Goal: Information Seeking & Learning: Find specific fact

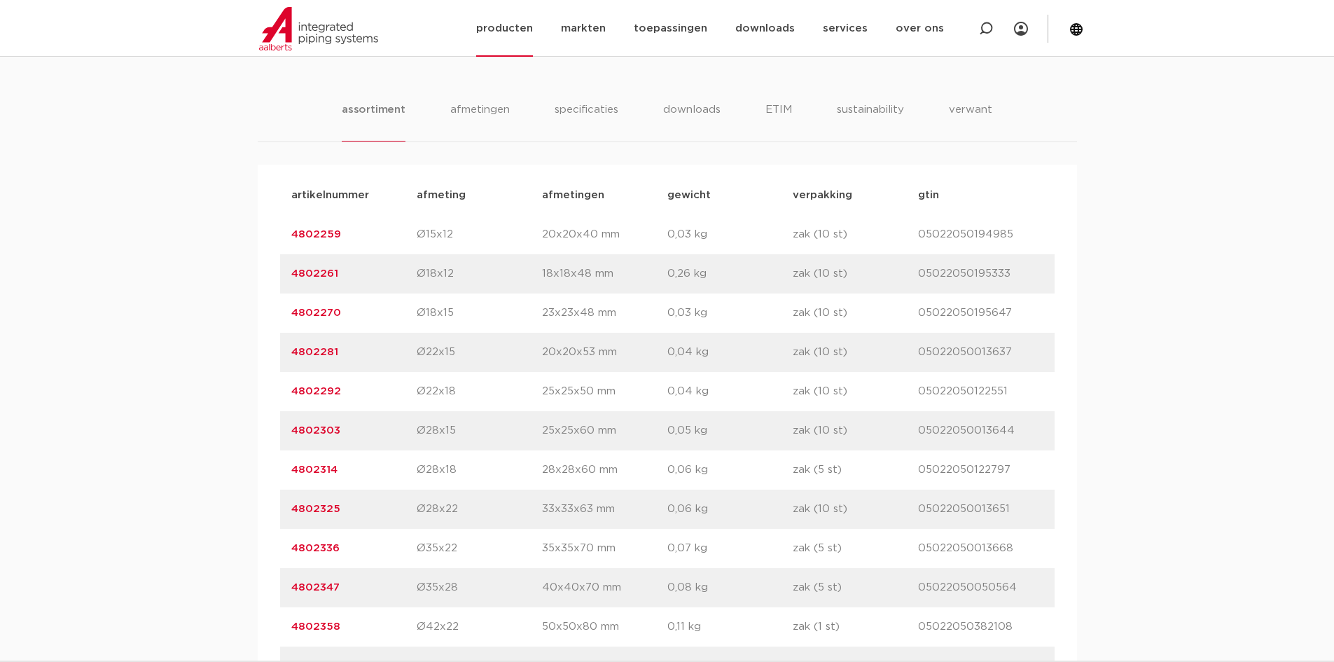
scroll to position [770, 0]
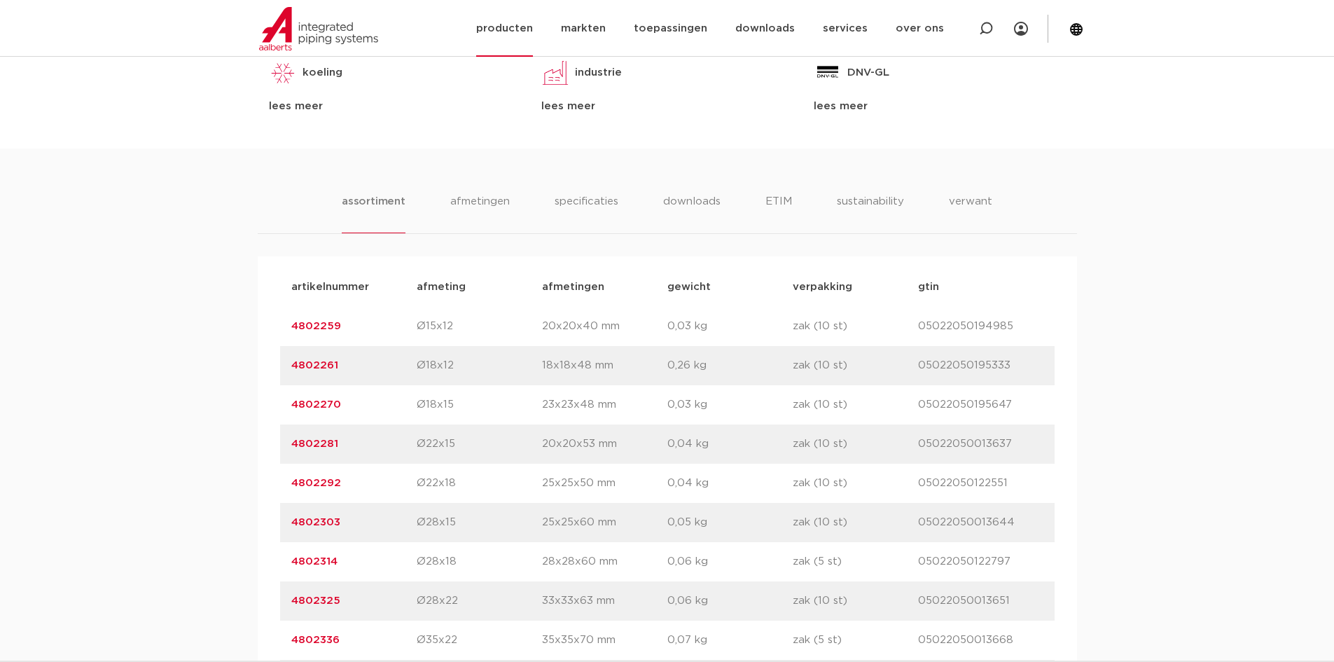
click at [503, 31] on link "producten" at bounding box center [504, 28] width 57 height 57
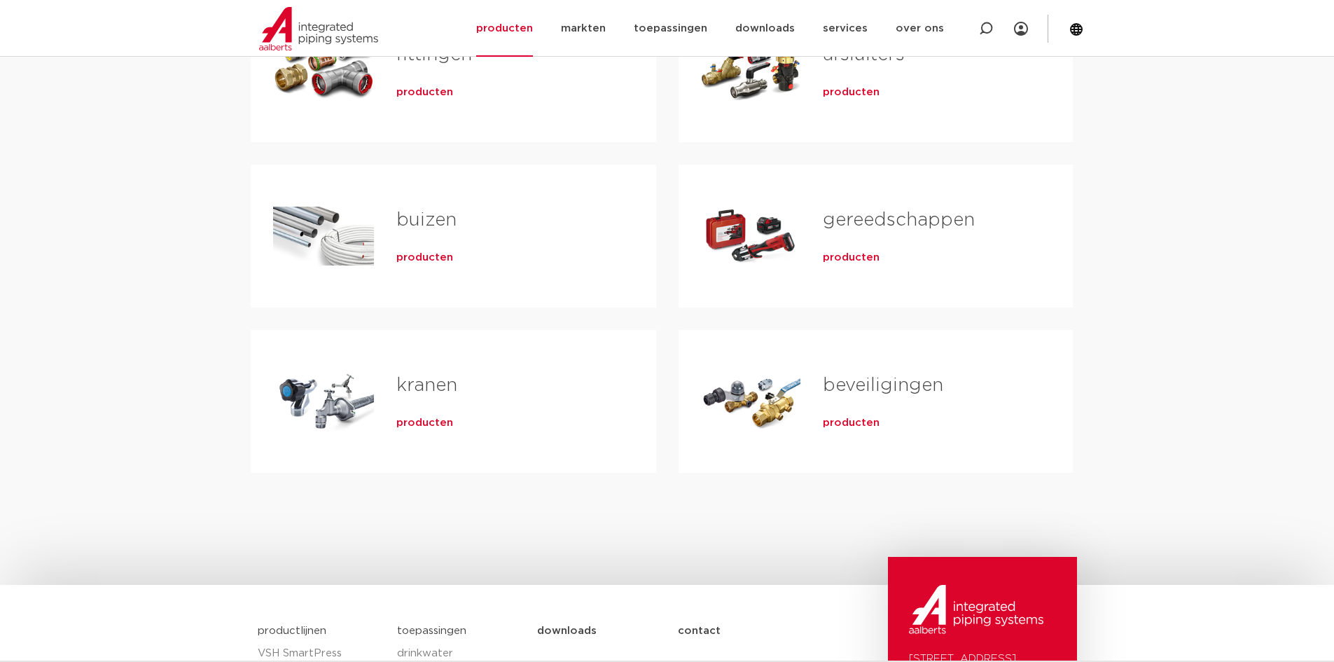
click at [415, 260] on span "producten" at bounding box center [424, 258] width 57 height 14
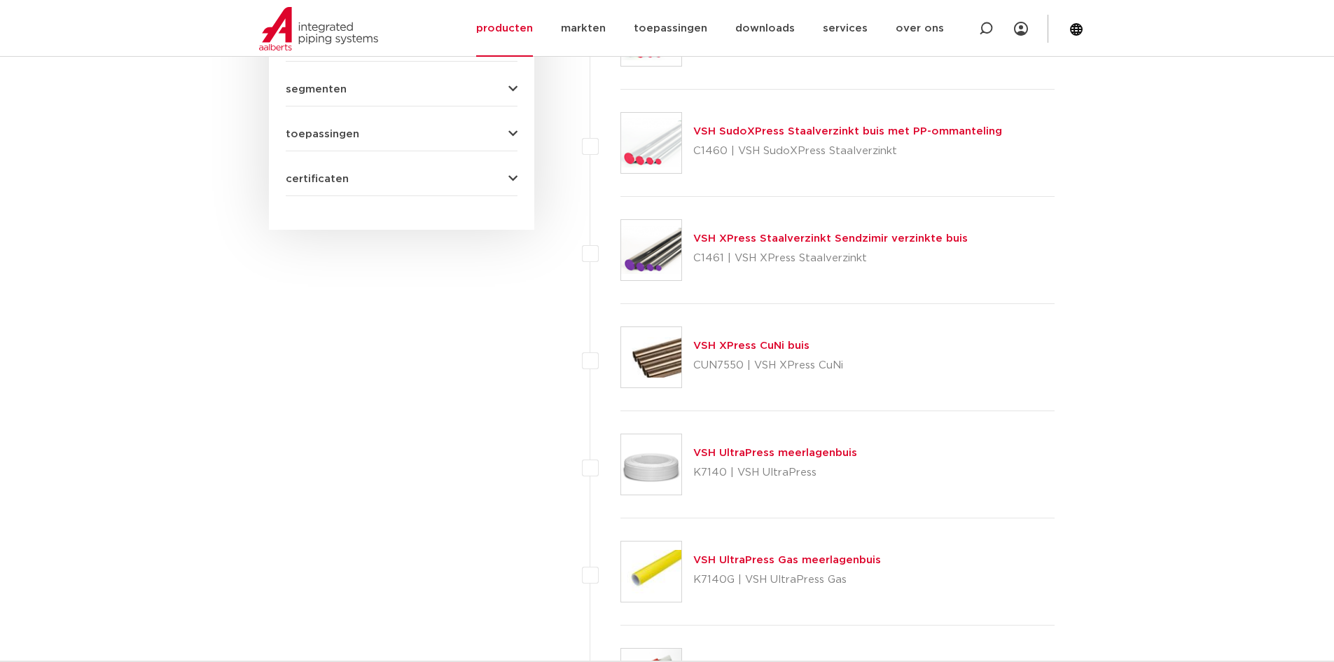
scroll to position [745, 0]
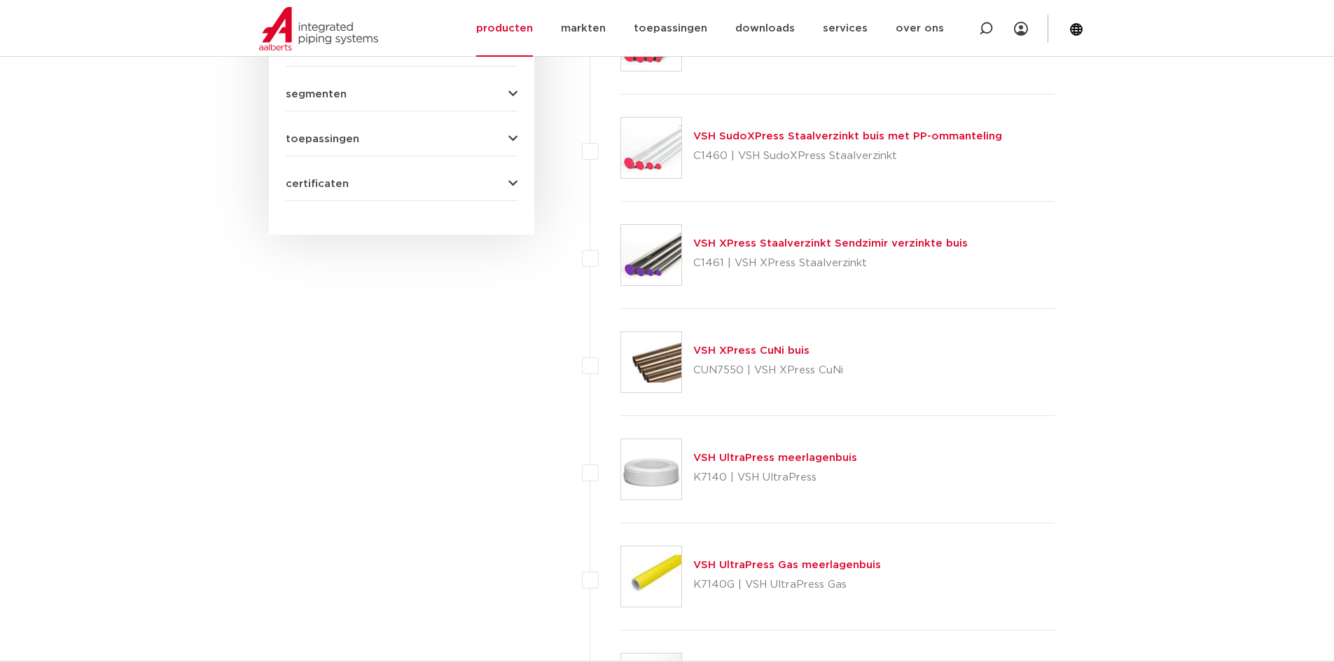
click at [744, 348] on link "VSH XPress CuNi buis" at bounding box center [751, 350] width 116 height 11
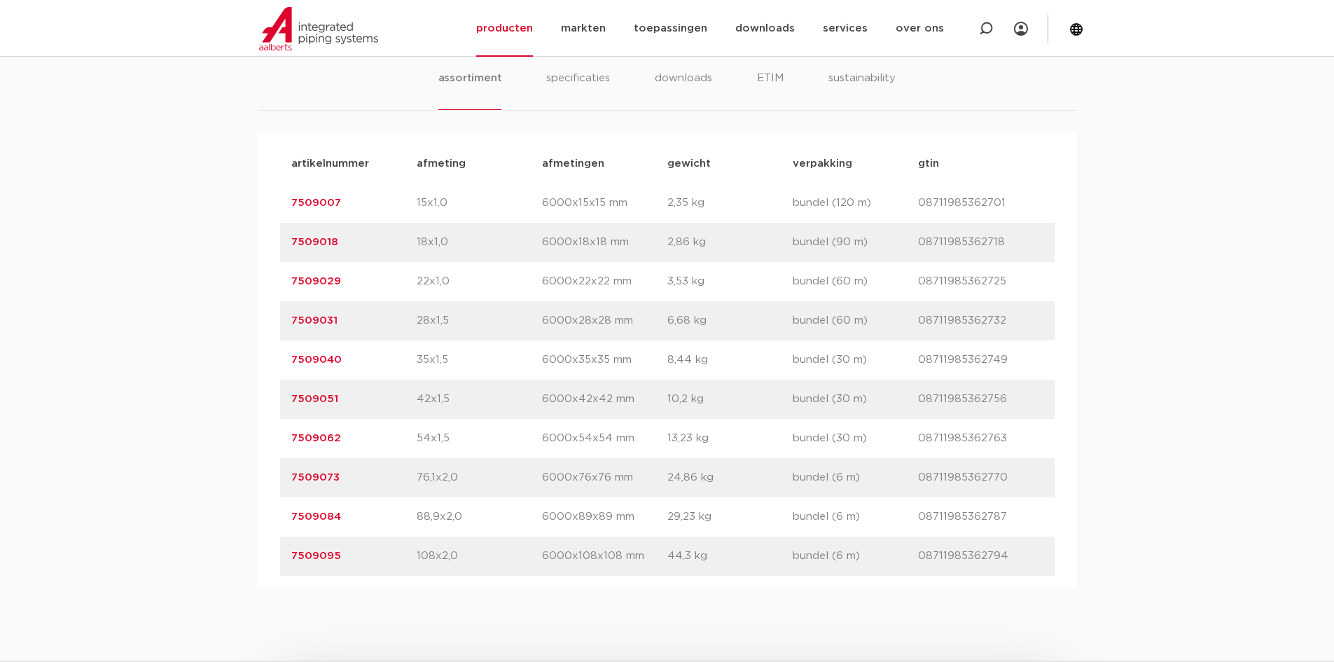
scroll to position [911, 0]
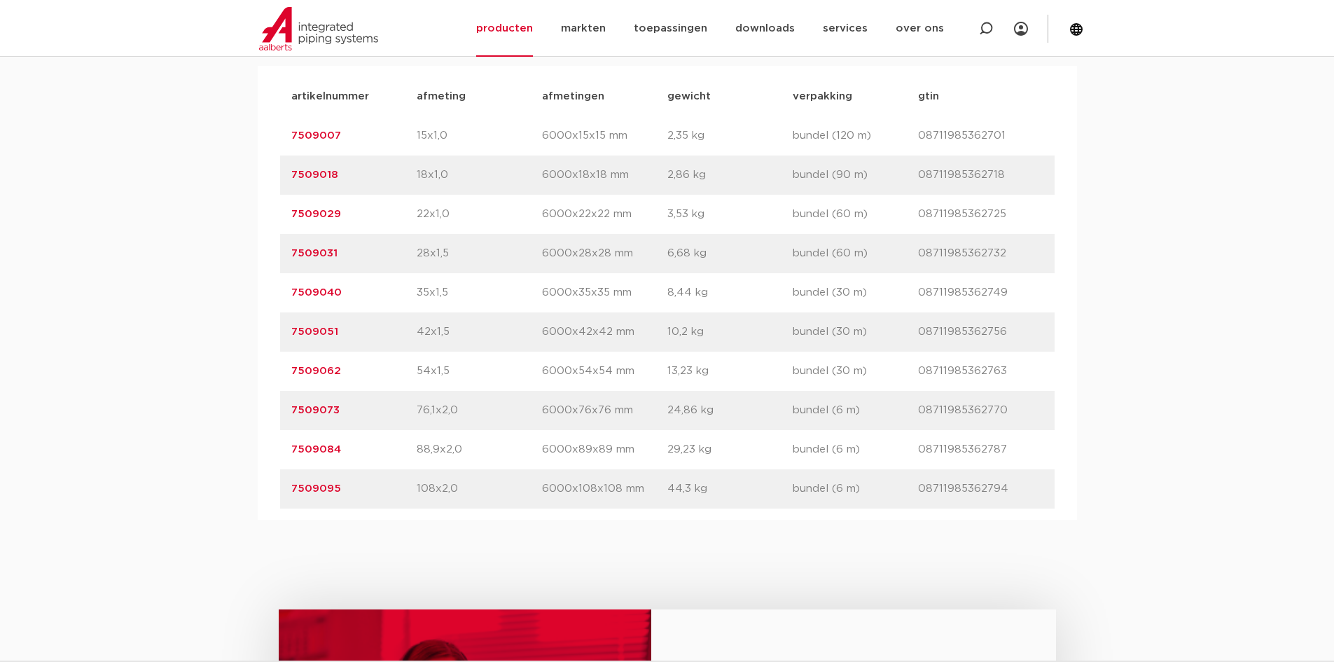
drag, startPoint x: 357, startPoint y: 370, endPoint x: 282, endPoint y: 368, distance: 75.0
click at [282, 368] on div "artikelnummer 7509062 afmeting 54x1,5 afmetingen 6000x54x54 mm gewicht 13,23 kg…" at bounding box center [667, 371] width 775 height 39
copy link "7509062"
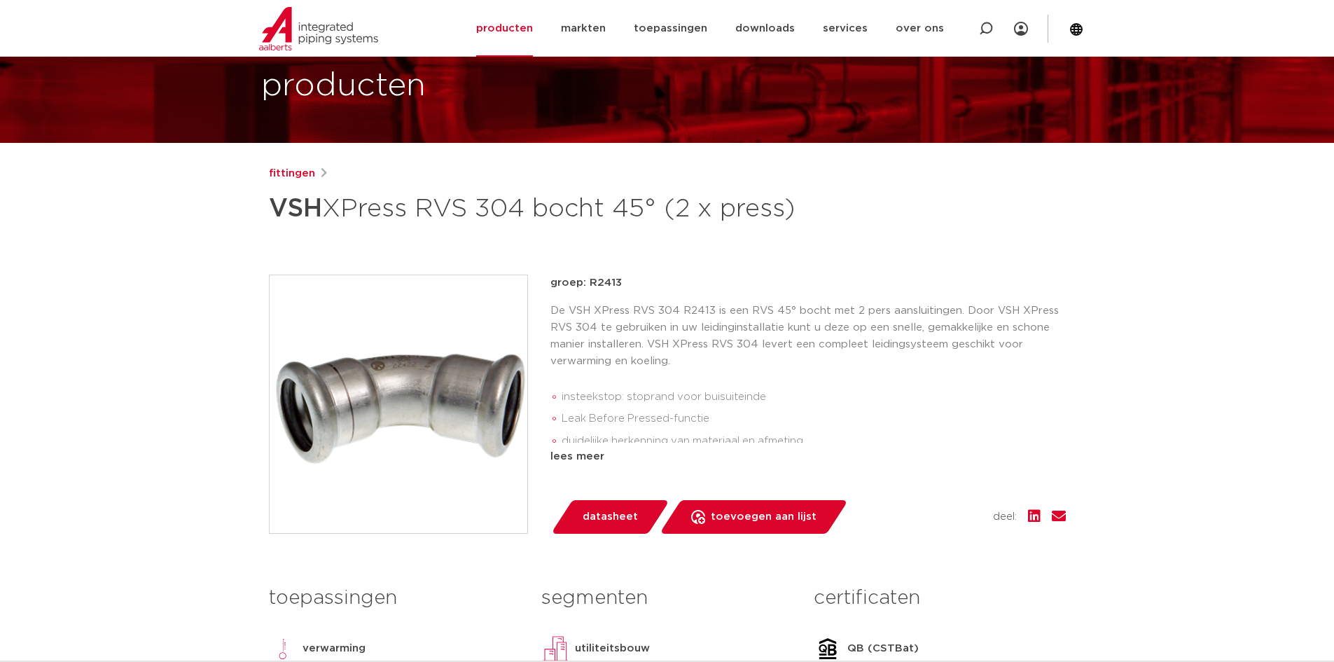
scroll to position [70, 0]
